Goal: Transaction & Acquisition: Purchase product/service

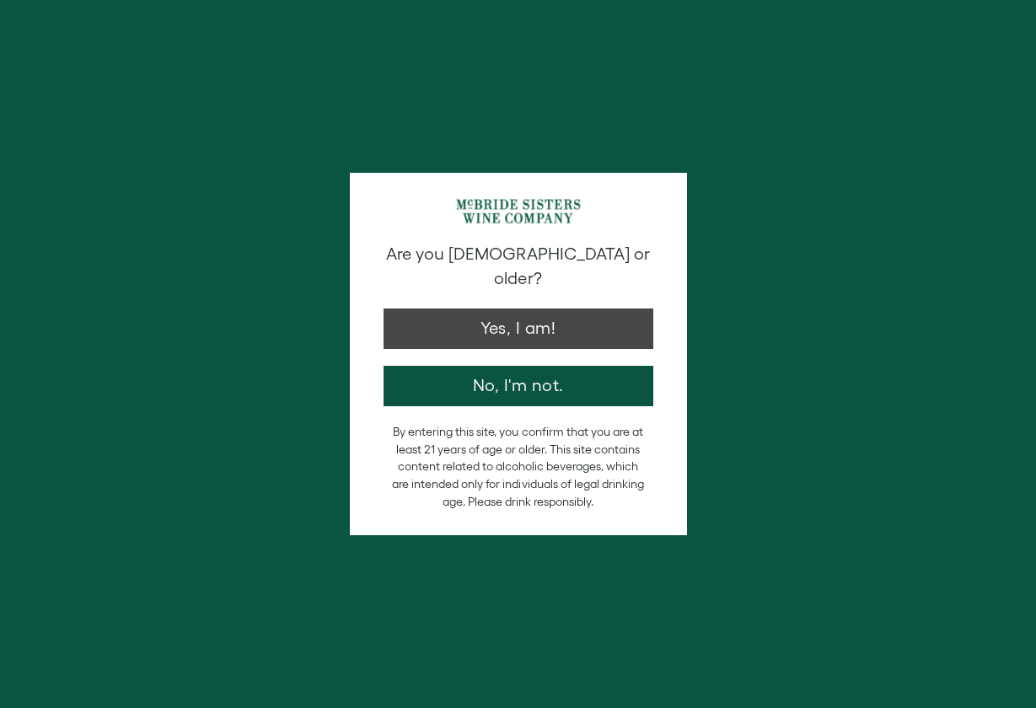
click at [505, 308] on button "Yes, I am!" at bounding box center [518, 328] width 270 height 40
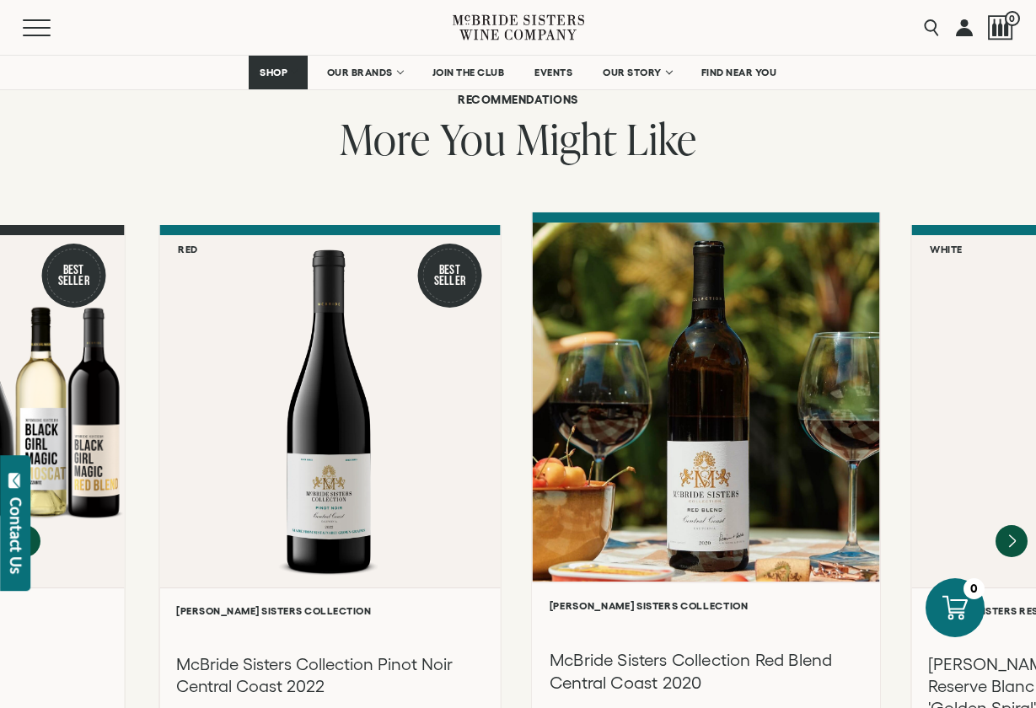
scroll to position [1408, 0]
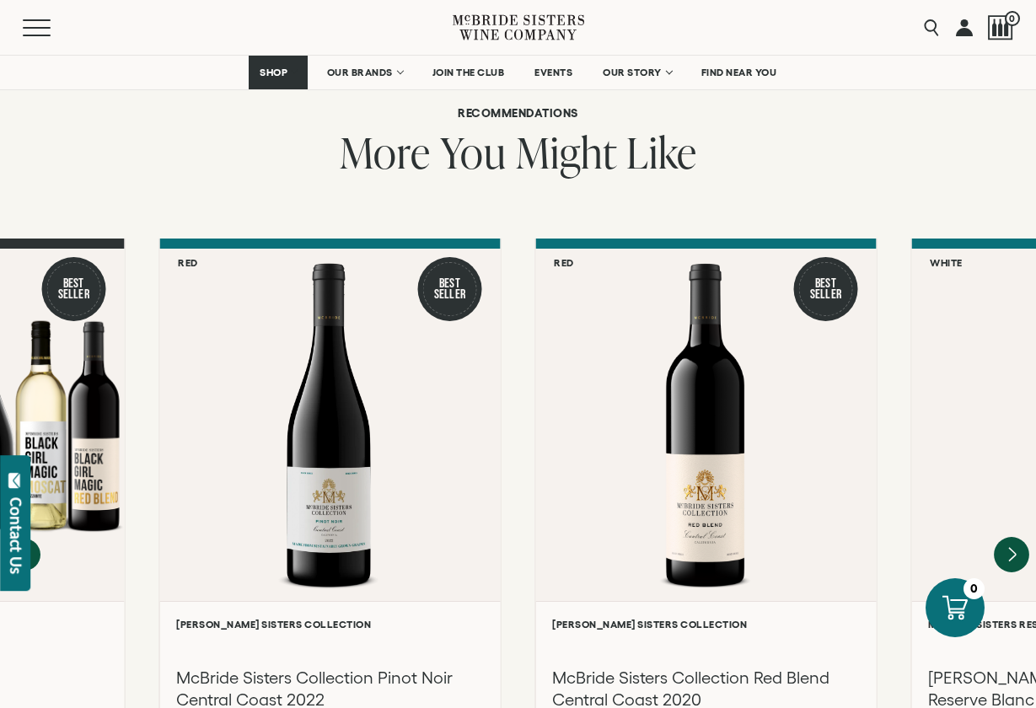
click at [1012, 548] on icon "Next" at bounding box center [1012, 554] width 7 height 13
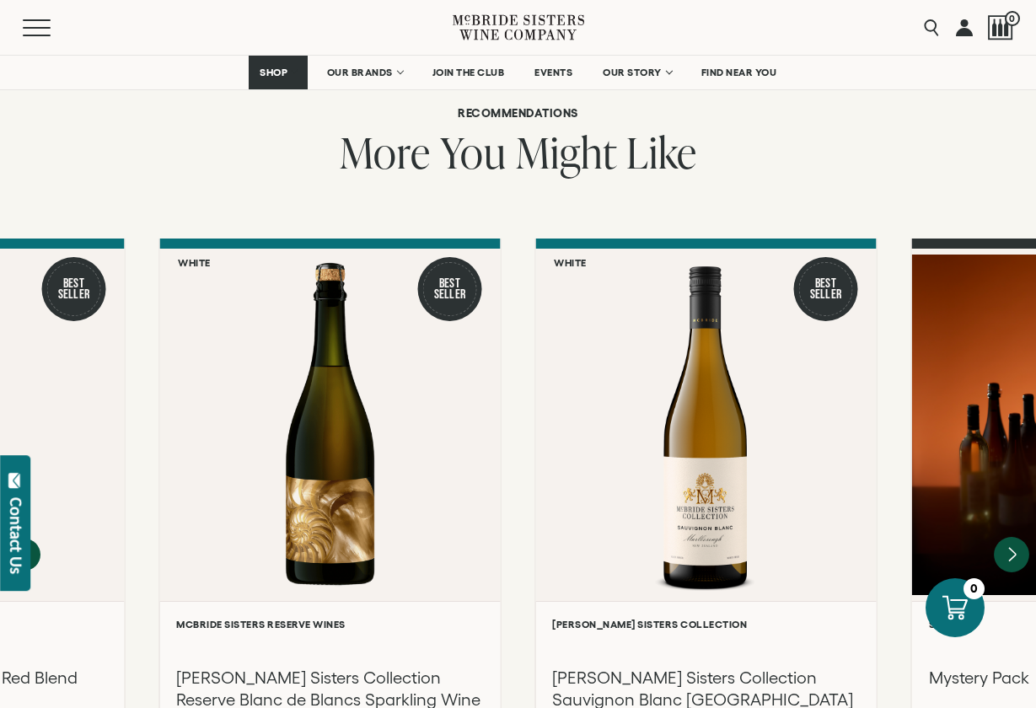
click at [1009, 548] on icon "Next" at bounding box center [1012, 554] width 7 height 13
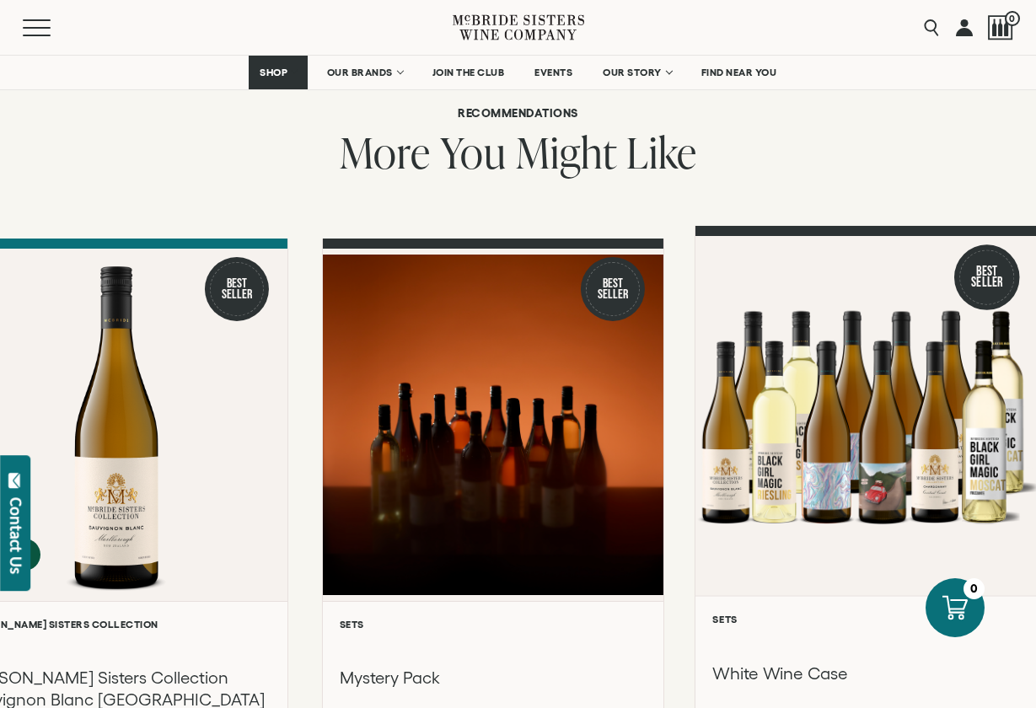
click at [1025, 595] on div "**********" at bounding box center [866, 716] width 343 height 243
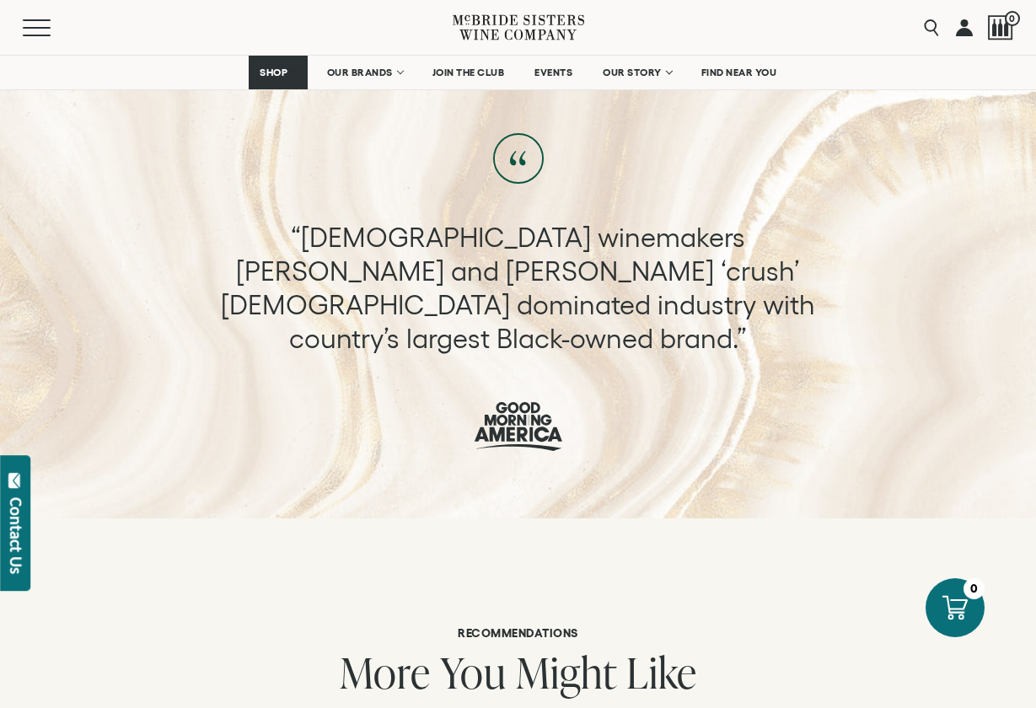
scroll to position [892, 0]
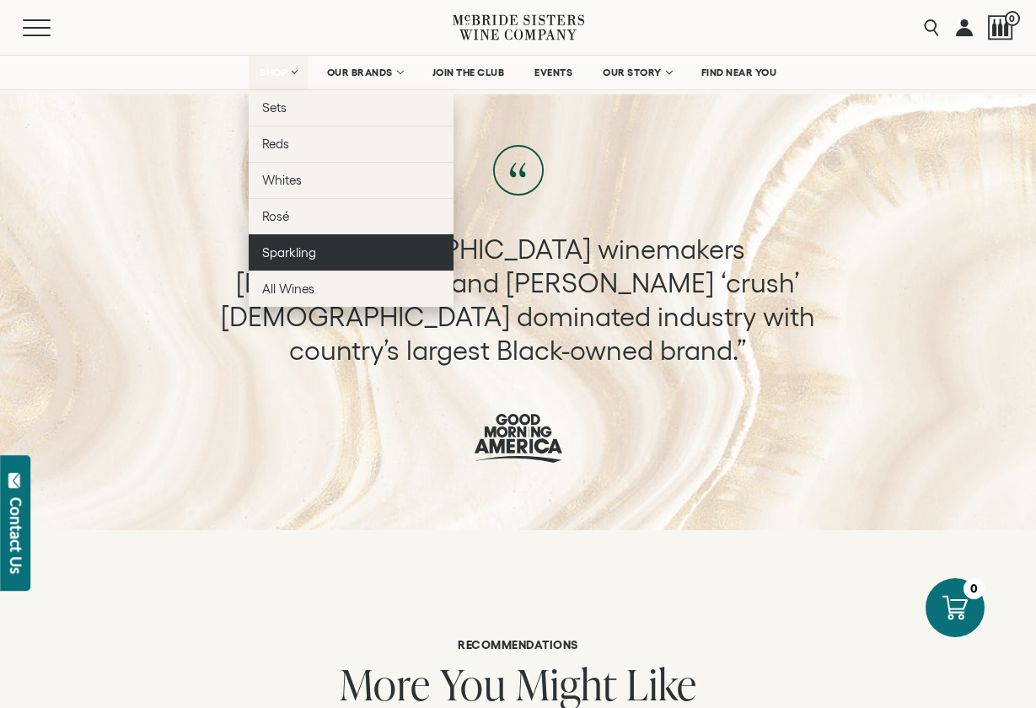
click at [281, 245] on span "Sparkling" at bounding box center [289, 252] width 54 height 14
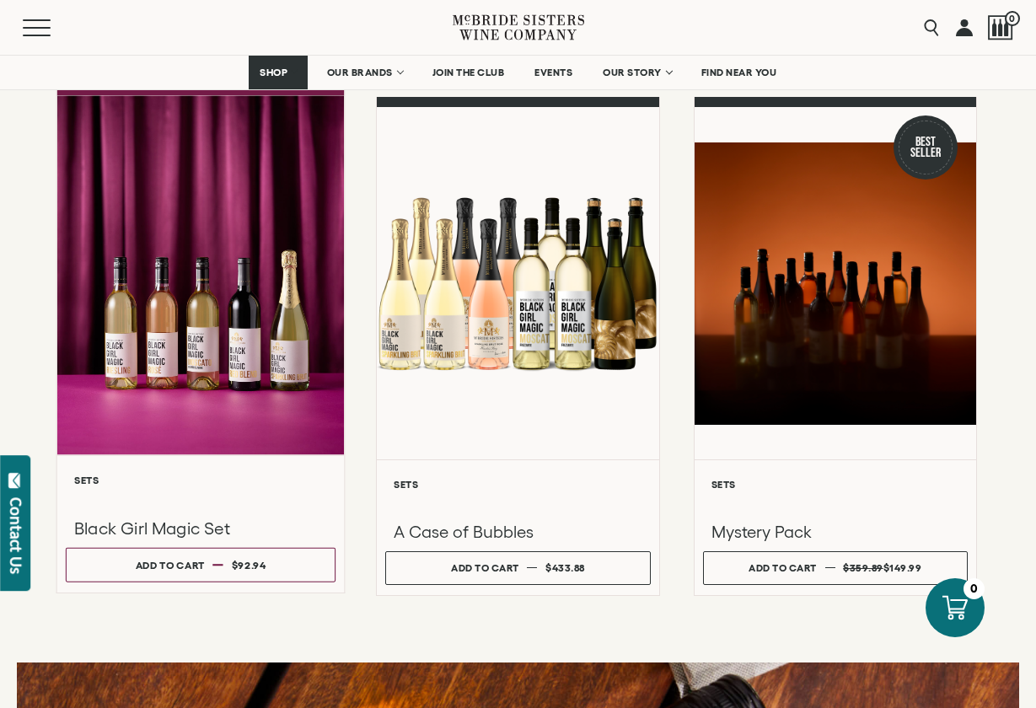
scroll to position [1393, 0]
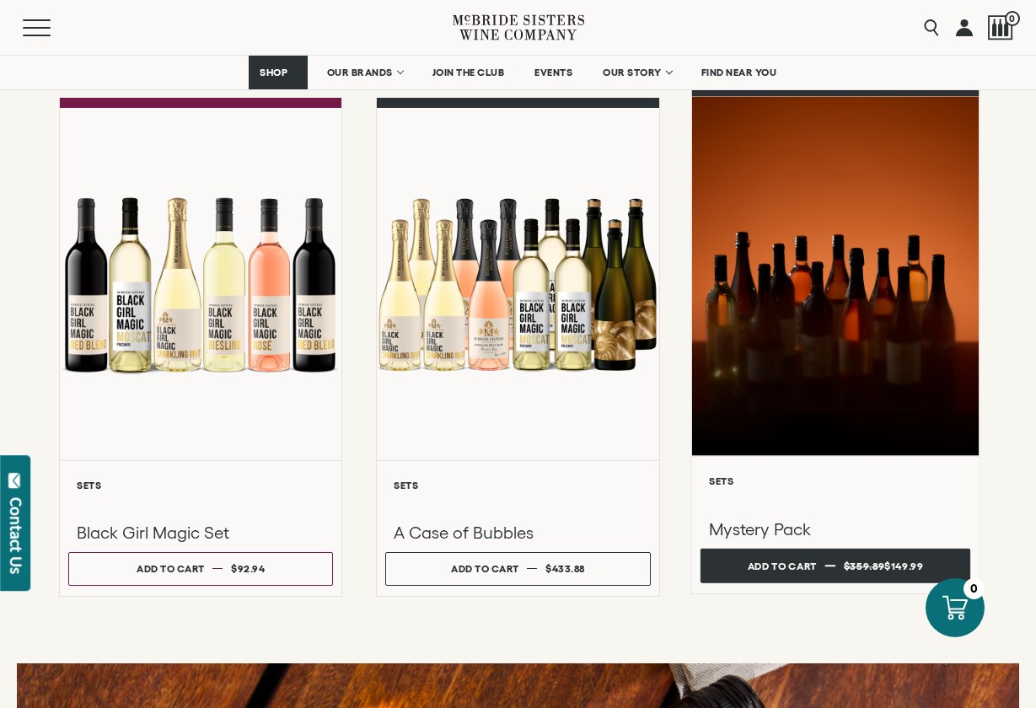
click at [763, 579] on div "Add to cart" at bounding box center [781, 566] width 69 height 25
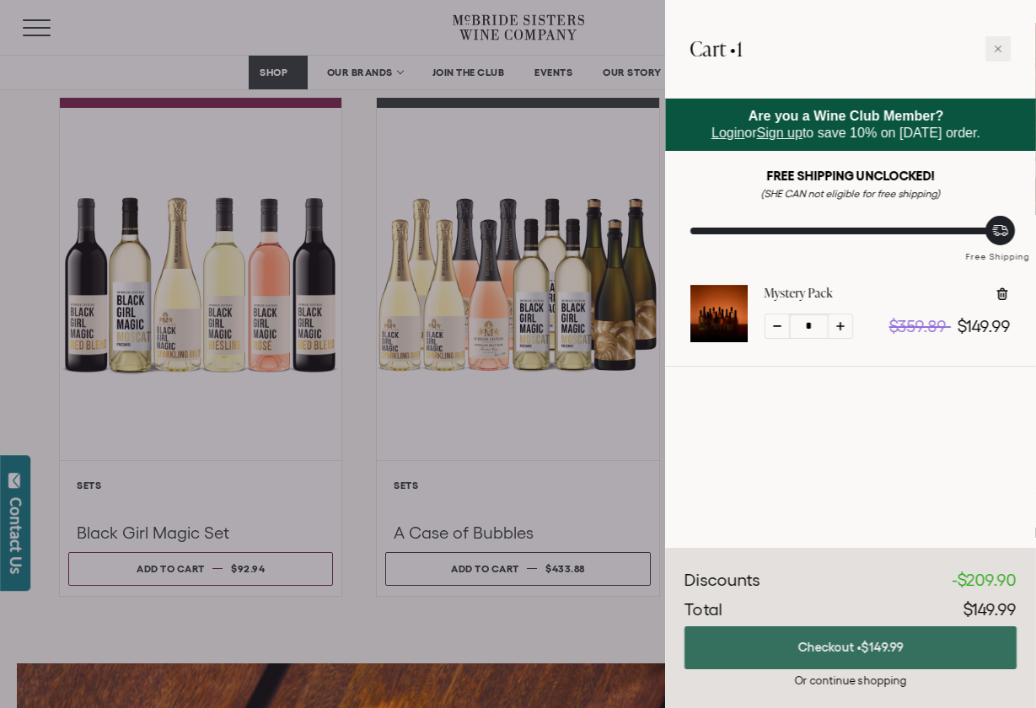
click at [827, 649] on button "Checkout • $149.99" at bounding box center [850, 647] width 332 height 43
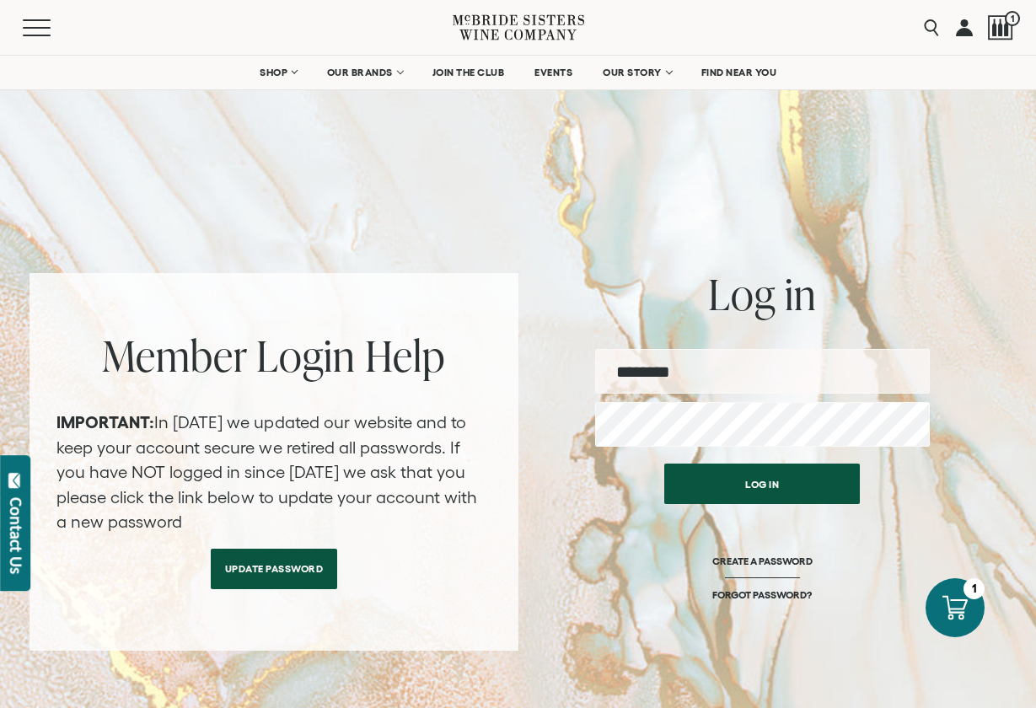
click at [308, 557] on link "Update Password" at bounding box center [274, 569] width 127 height 40
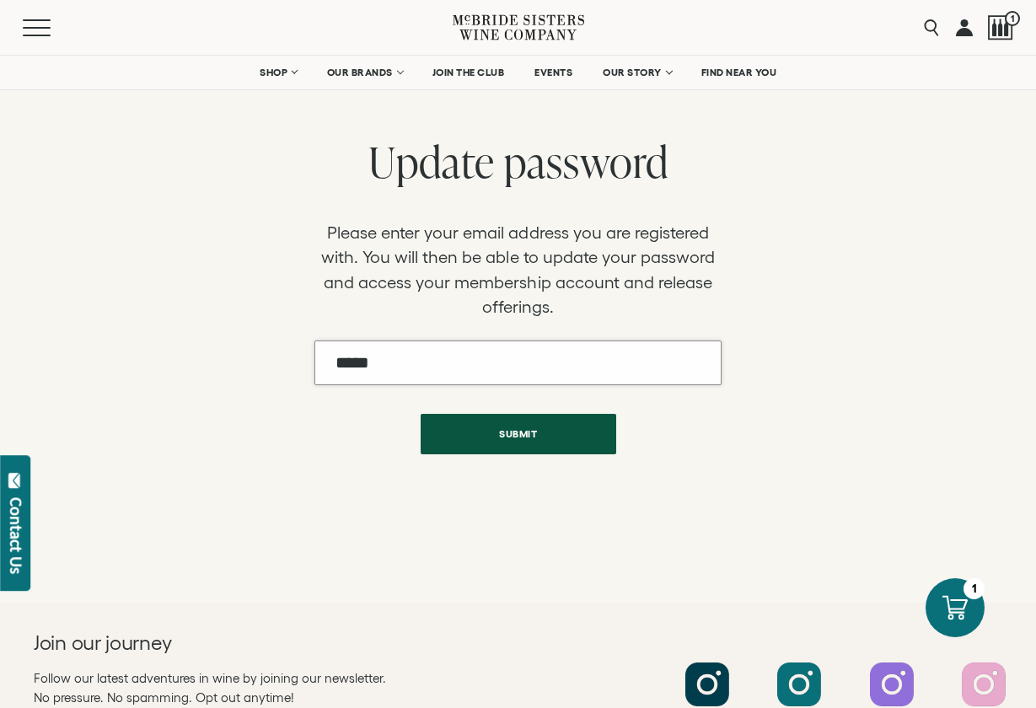
click at [337, 379] on input "Email" at bounding box center [517, 362] width 407 height 45
type input "**********"
click at [510, 426] on button "Submit" at bounding box center [517, 434] width 195 height 40
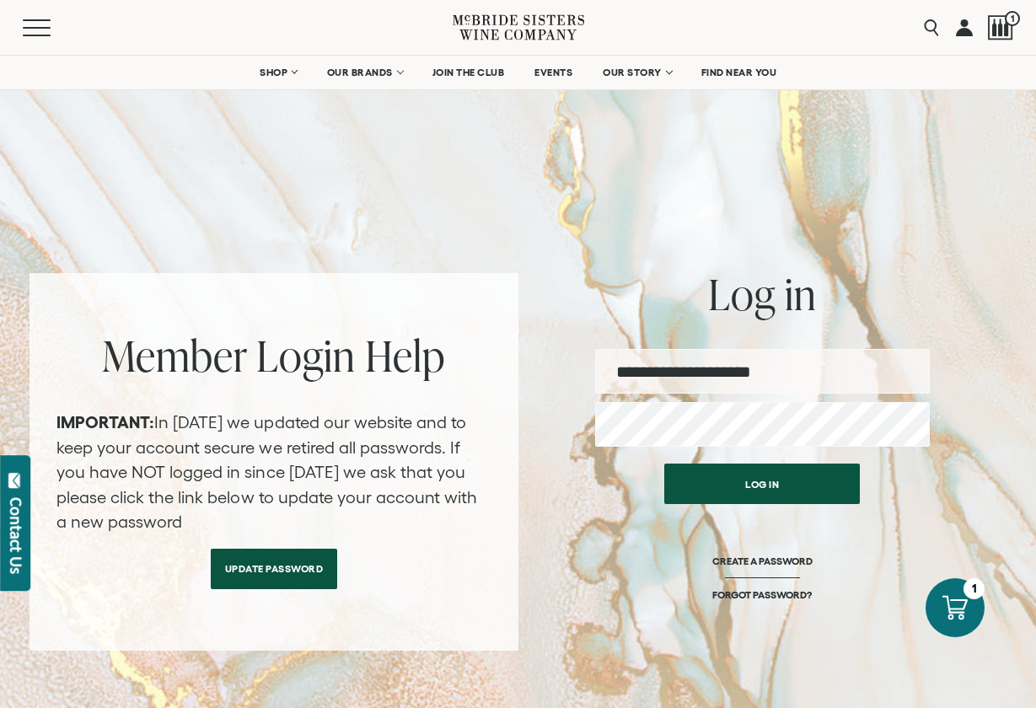
type input "**********"
click at [797, 477] on button "Log in" at bounding box center [761, 483] width 195 height 40
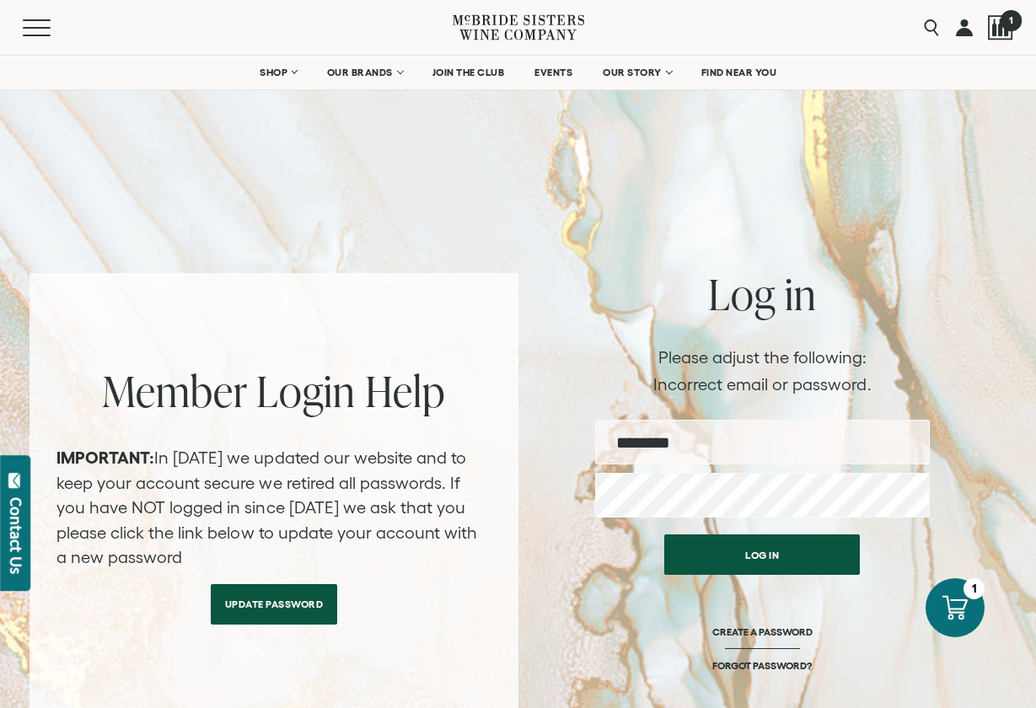
click at [998, 27] on div at bounding box center [1000, 27] width 25 height 25
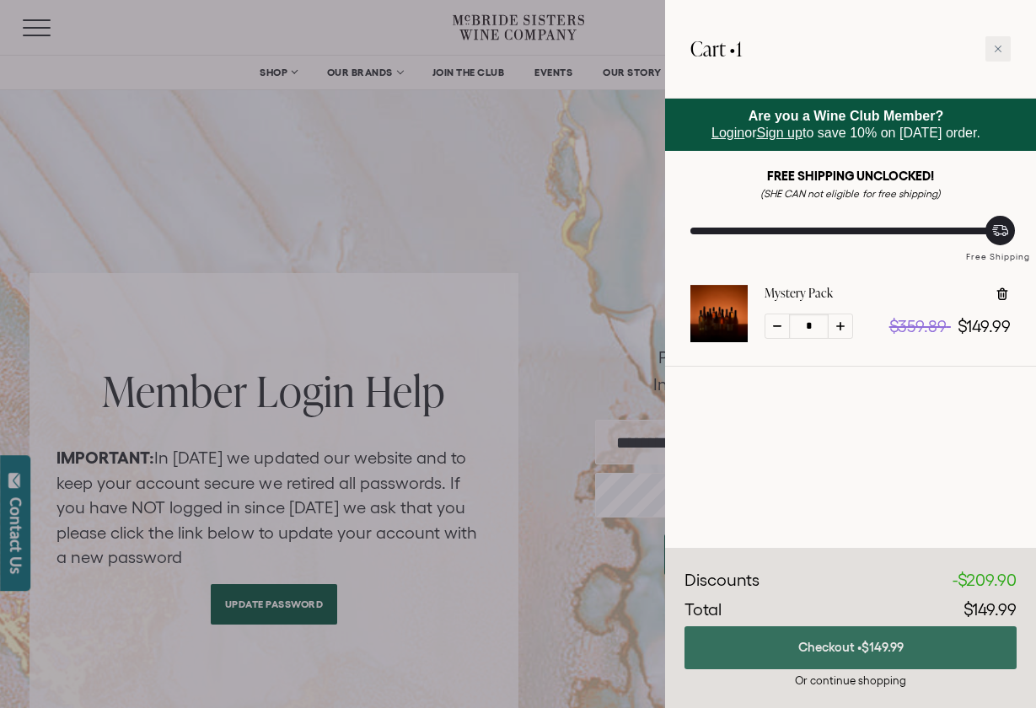
click at [824, 636] on button "Checkout • $149.99" at bounding box center [850, 647] width 332 height 43
